Goal: Task Accomplishment & Management: Use online tool/utility

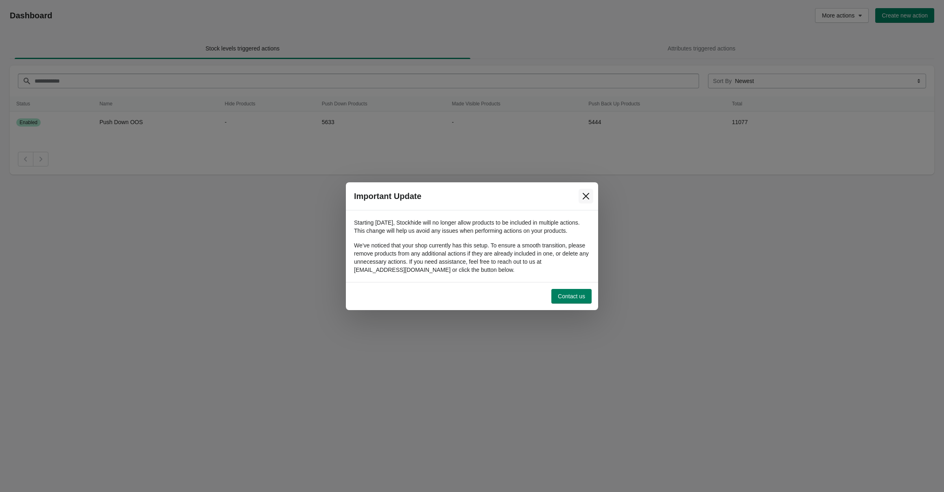
click at [588, 192] on icon "Close" at bounding box center [586, 196] width 8 height 8
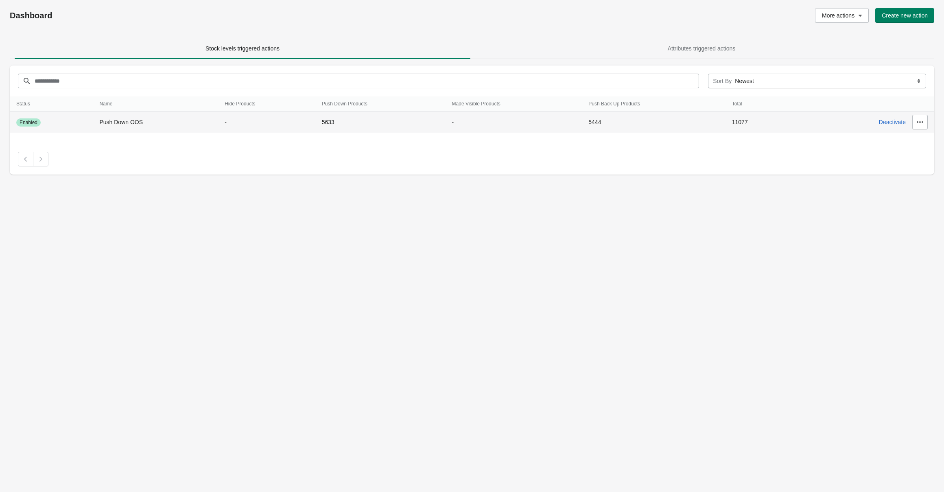
click at [153, 126] on td "Push Down OOS" at bounding box center [155, 123] width 125 height 22
click at [922, 121] on icon "button" at bounding box center [920, 122] width 7 height 2
click at [911, 175] on span "View History" at bounding box center [914, 177] width 37 height 8
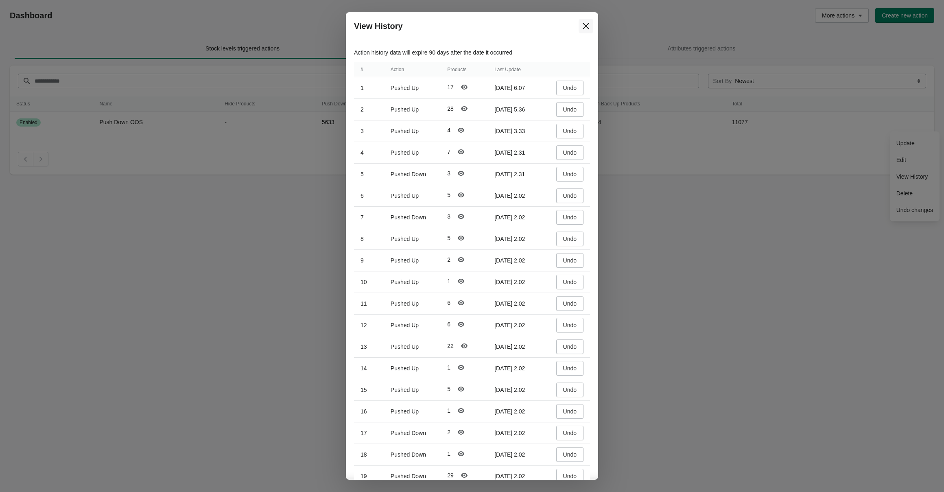
click at [588, 26] on icon "Close" at bounding box center [586, 26] width 8 height 8
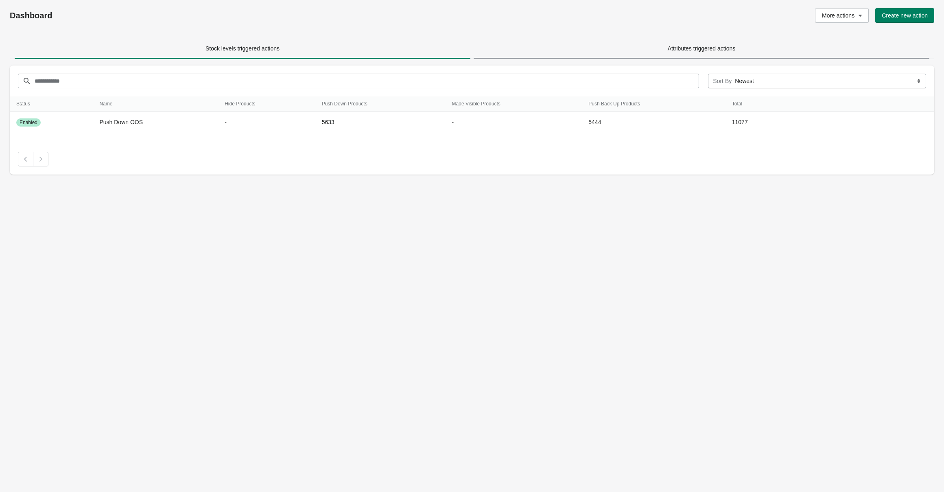
click at [645, 49] on span "Attributes triggered actions" at bounding box center [702, 48] width 456 height 15
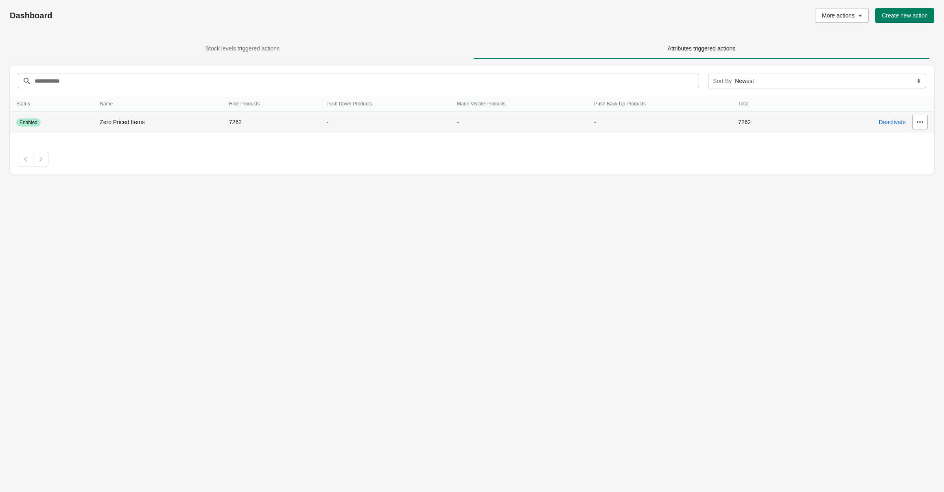
click at [261, 125] on td "7262" at bounding box center [271, 123] width 97 height 22
click at [920, 125] on icon "button" at bounding box center [920, 122] width 8 height 8
click at [921, 213] on span "Undo changes" at bounding box center [914, 210] width 37 height 8
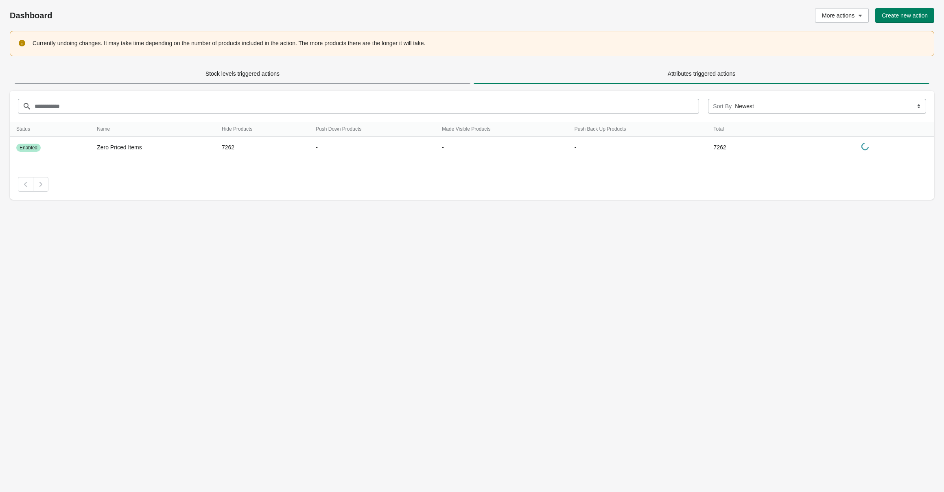
click at [195, 79] on span "Stock levels triggered actions" at bounding box center [243, 73] width 456 height 15
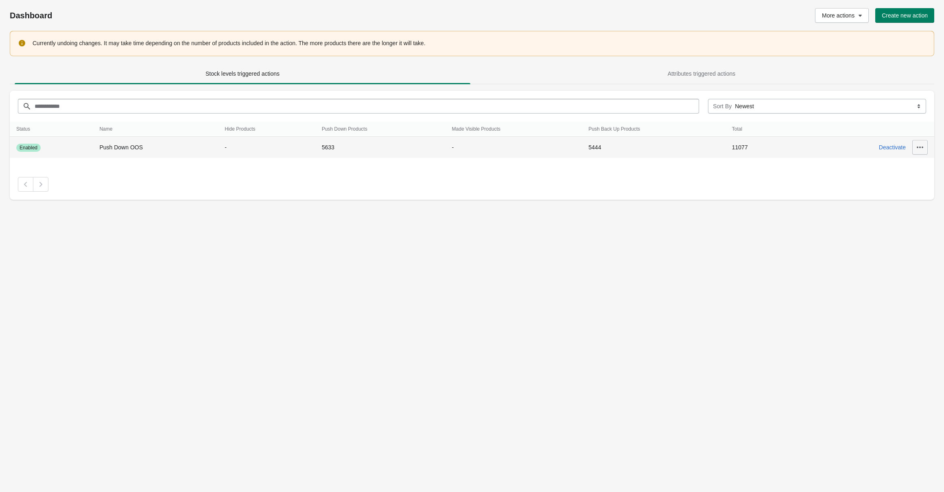
click at [920, 150] on icon "button" at bounding box center [920, 147] width 8 height 8
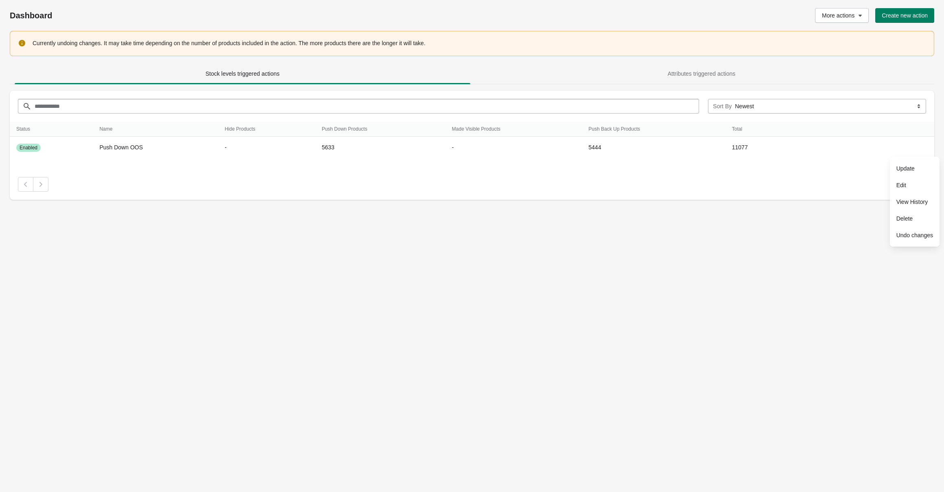
click at [358, 236] on div "Dashboard More actions Create new action Currently undoing changes. It may take…" at bounding box center [472, 246] width 944 height 492
click at [631, 68] on span "Attributes triggered actions" at bounding box center [702, 73] width 456 height 15
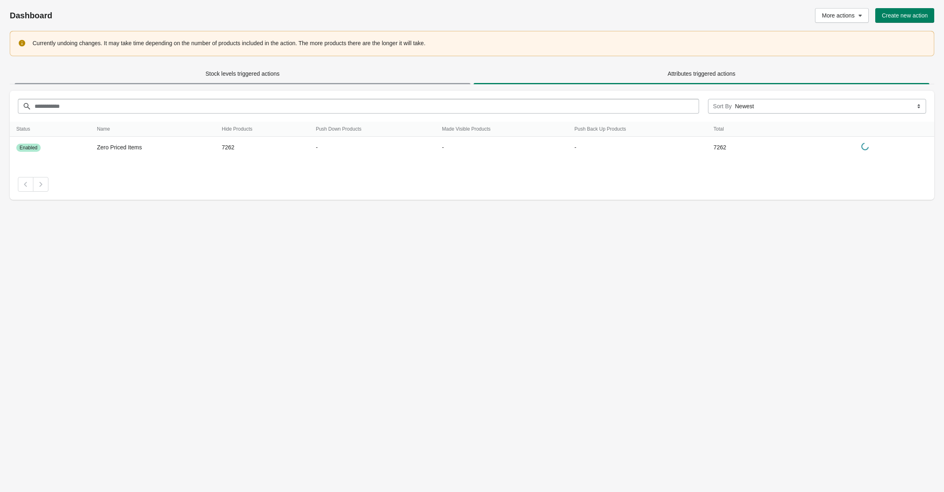
click at [211, 73] on span "Stock levels triggered actions" at bounding box center [243, 73] width 74 height 7
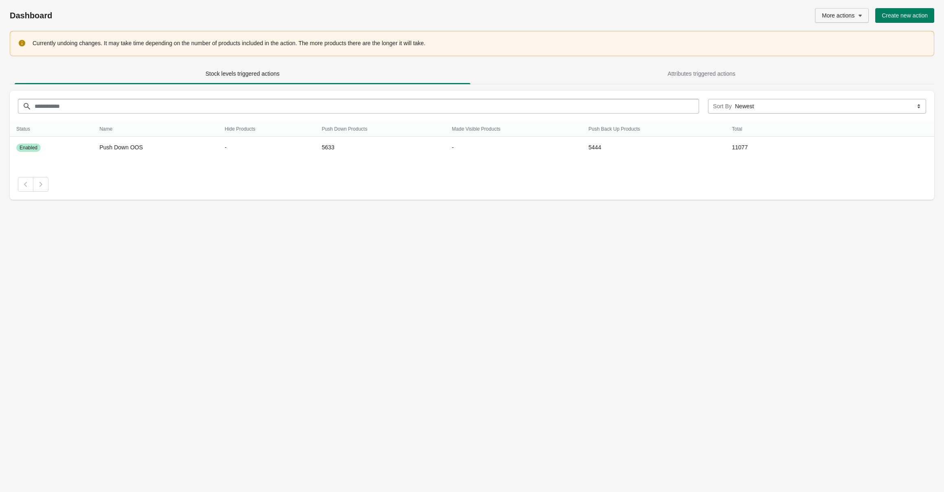
click at [816, 15] on button "More actions" at bounding box center [842, 15] width 54 height 15
click at [735, 15] on div "More actions Create new action" at bounding box center [685, 15] width 497 height 15
